Goal: Find specific page/section: Find specific page/section

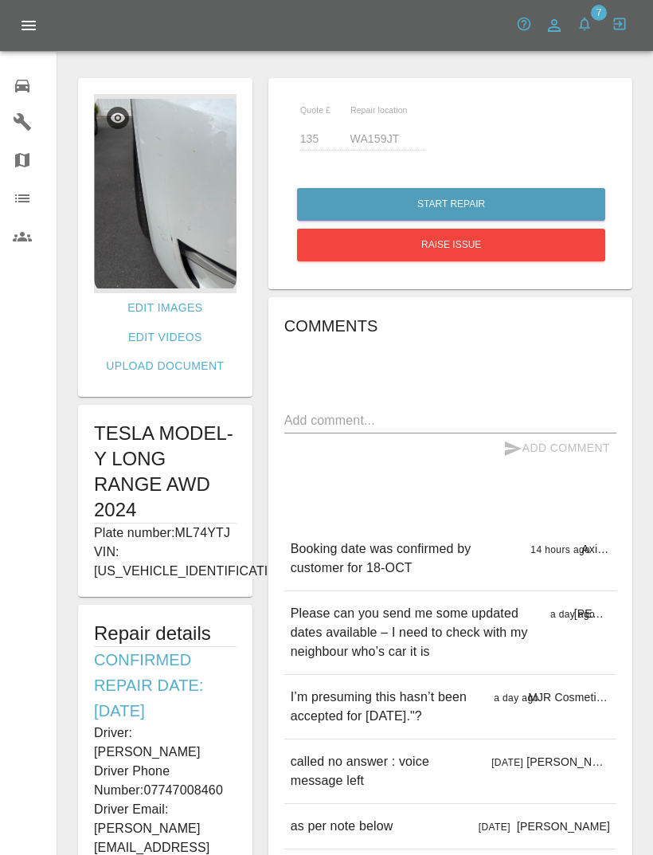
click at [18, 68] on link "0 Repair home" at bounding box center [28, 84] width 57 height 38
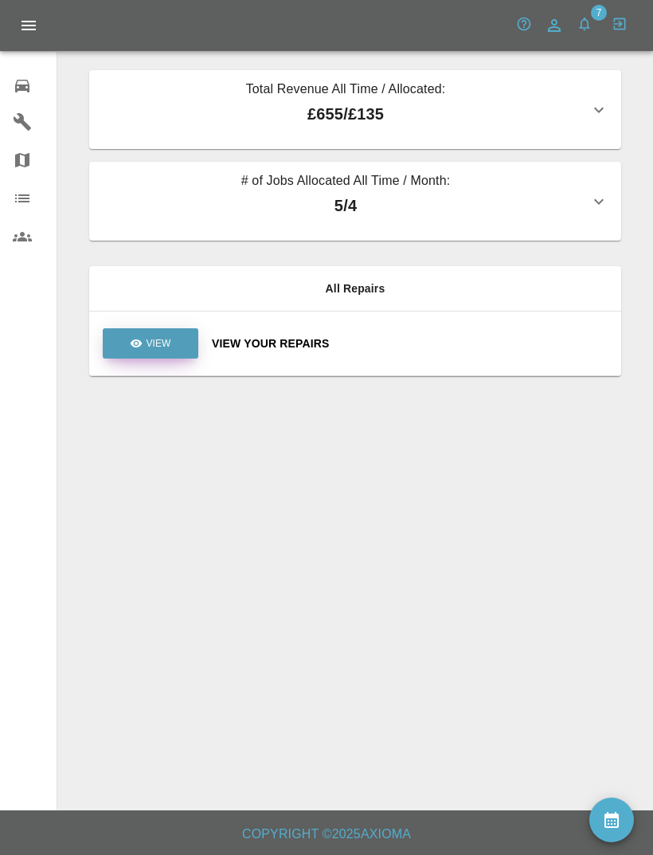
click at [154, 329] on link "View" at bounding box center [151, 343] width 96 height 30
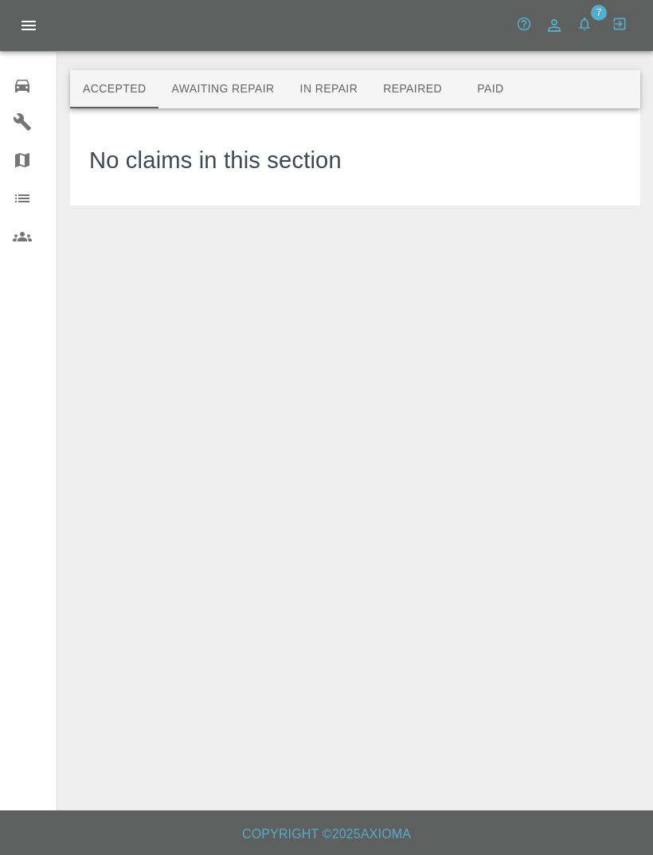
click at [208, 80] on button "Awaiting Repair" at bounding box center [222, 89] width 128 height 38
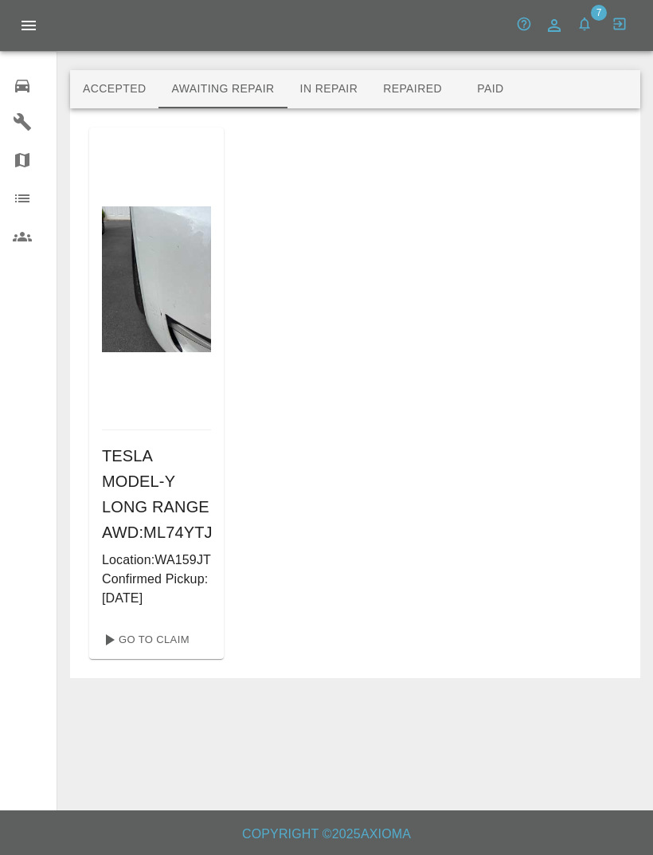
click at [167, 534] on h6 "TESLA MODEL-Y LONG RANGE AWD : ML74YTJ" at bounding box center [156, 494] width 109 height 102
click at [166, 608] on p "Confirmed Pickup: [DATE]" at bounding box center [156, 588] width 109 height 38
click at [148, 569] on p "Location: WA159JT" at bounding box center [156, 559] width 109 height 19
click at [168, 652] on link "Go To Claim" at bounding box center [145, 639] width 98 height 25
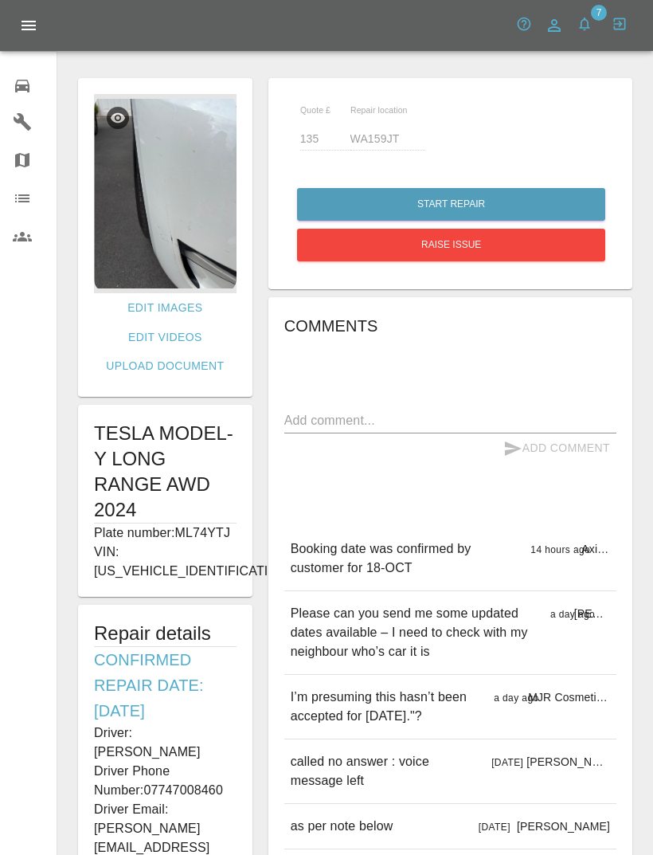
click at [586, 32] on button "button" at bounding box center [584, 24] width 29 height 29
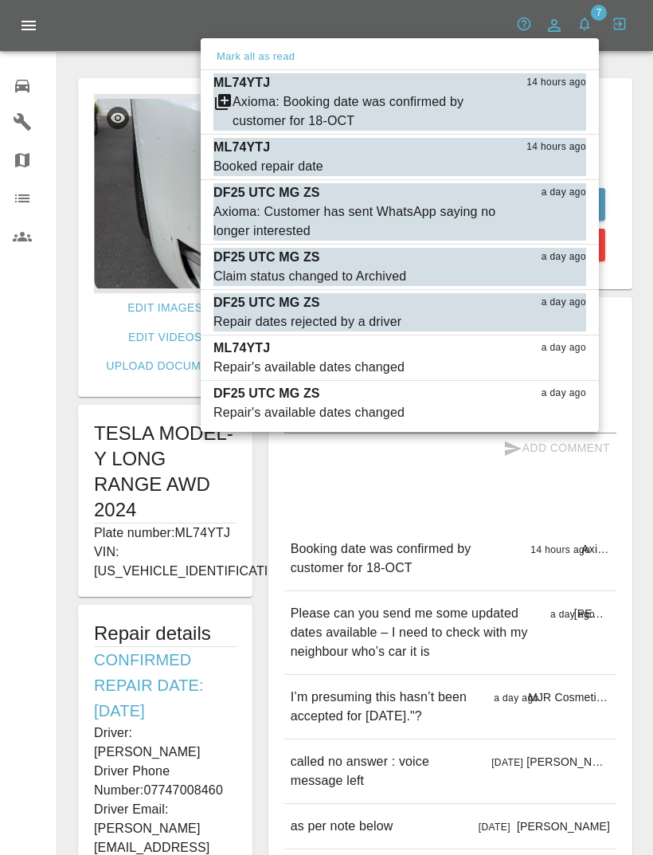
click at [515, 495] on div at bounding box center [326, 427] width 653 height 855
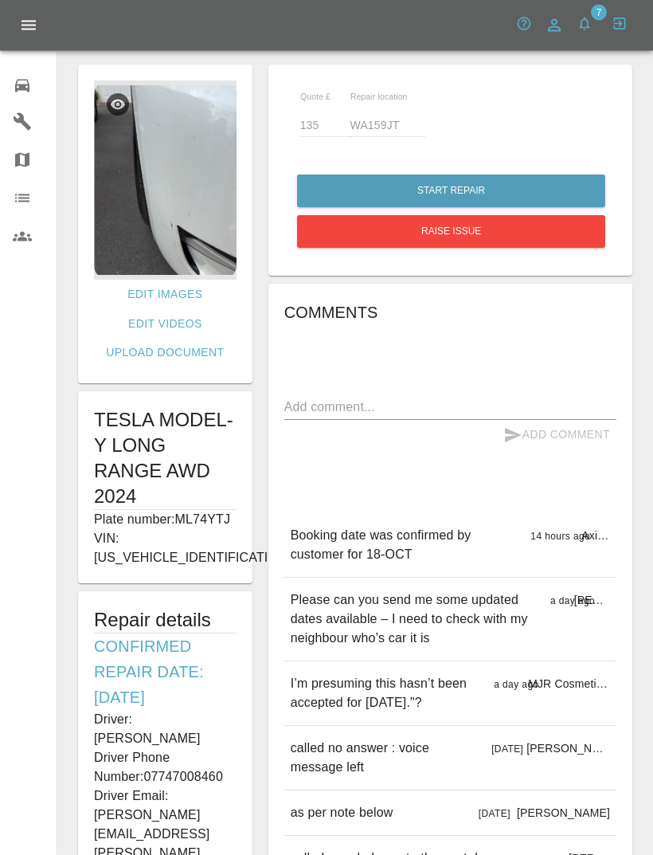
scroll to position [14, 0]
